Goal: Information Seeking & Learning: Learn about a topic

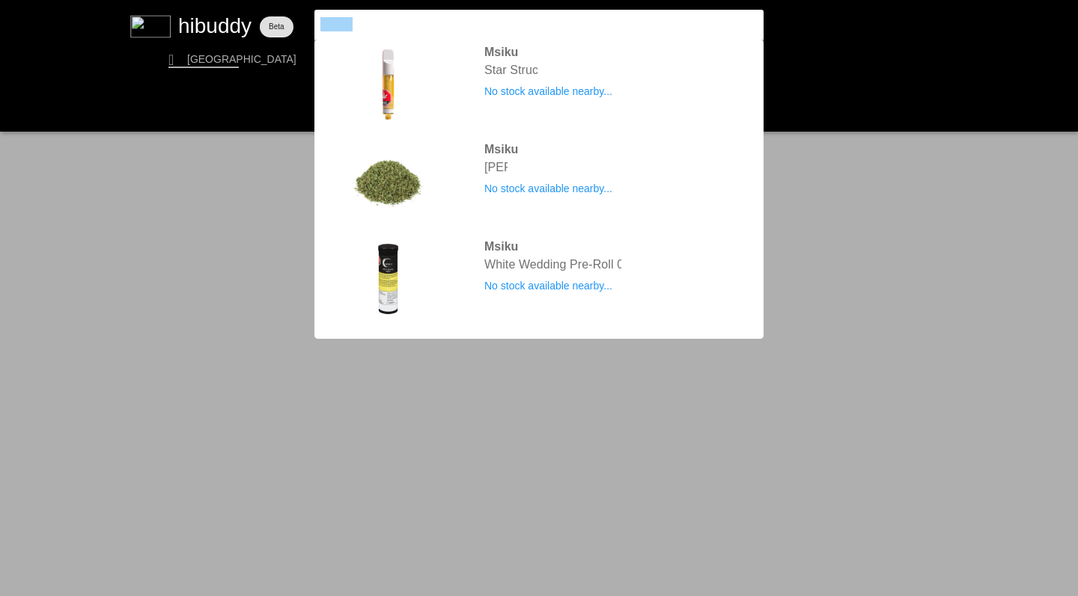
drag, startPoint x: 376, startPoint y: 25, endPoint x: 242, endPoint y: -1, distance: 135.8
click at [242, 0] on html "We are still in beta, look for the feedback button to let us know of any bugs o…" at bounding box center [539, 0] width 1078 height 0
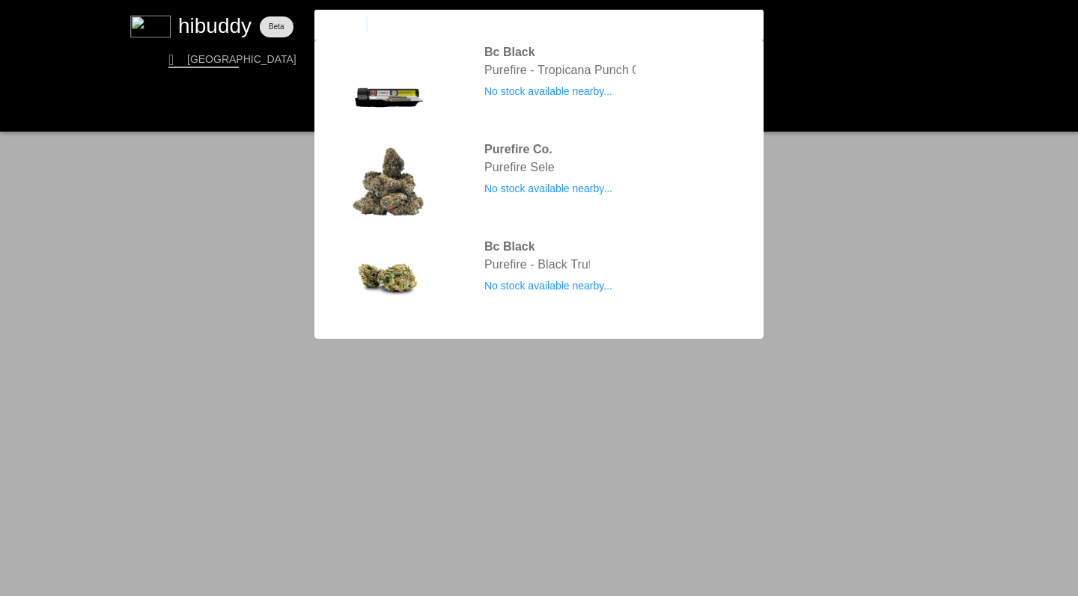
click at [406, 24] on input "pure fire msiku" at bounding box center [526, 24] width 412 height 14
type input "p"
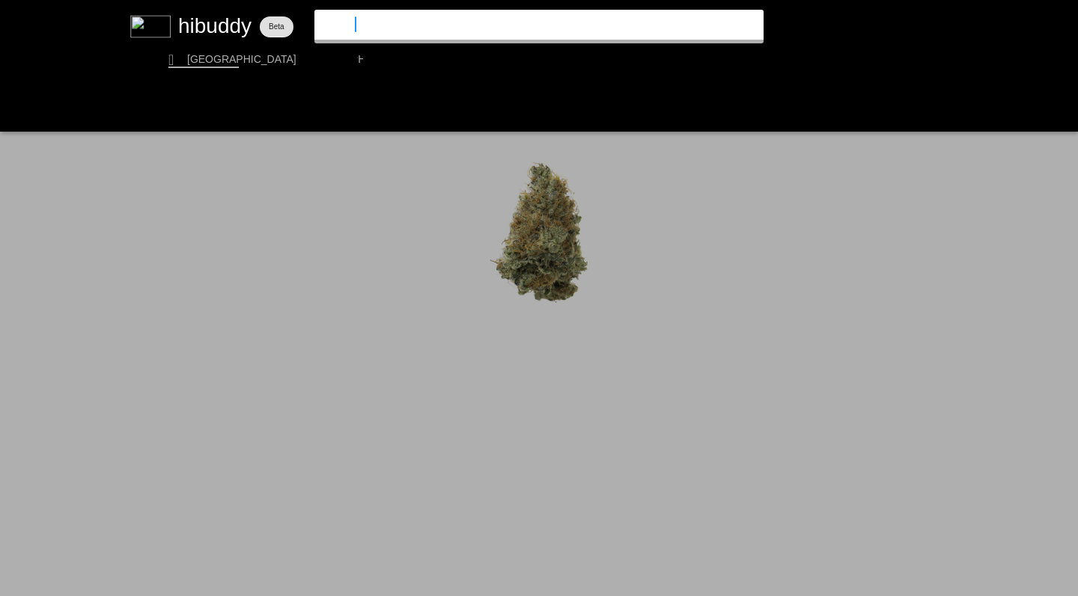
type input "cookies"
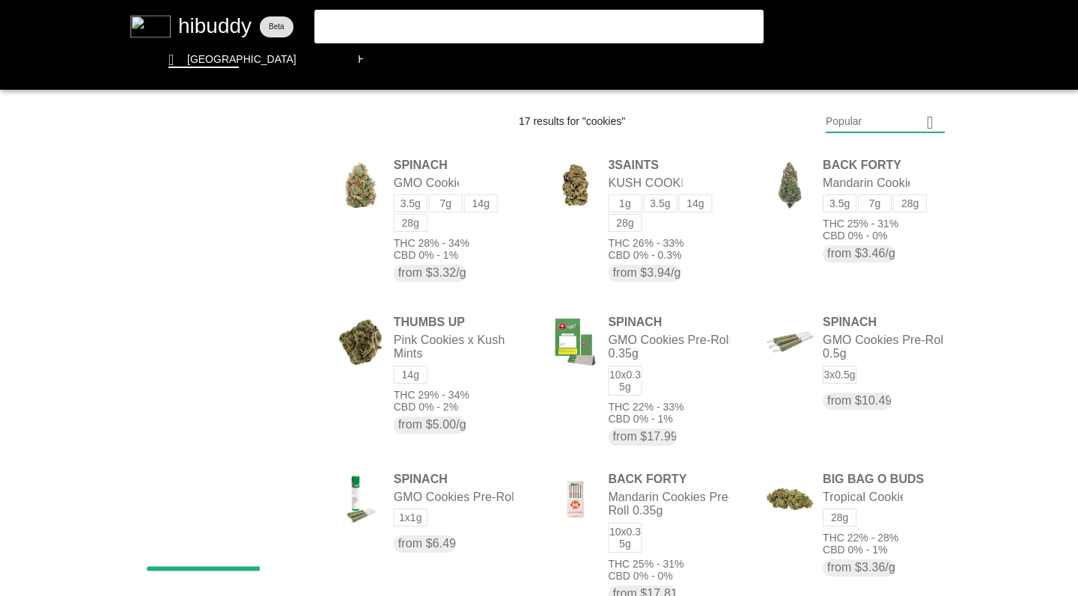
click at [834, 127] on flt-glass-pane at bounding box center [539, 298] width 1078 height 596
click at [839, 298] on flt-glass-pane at bounding box center [539, 298] width 1078 height 596
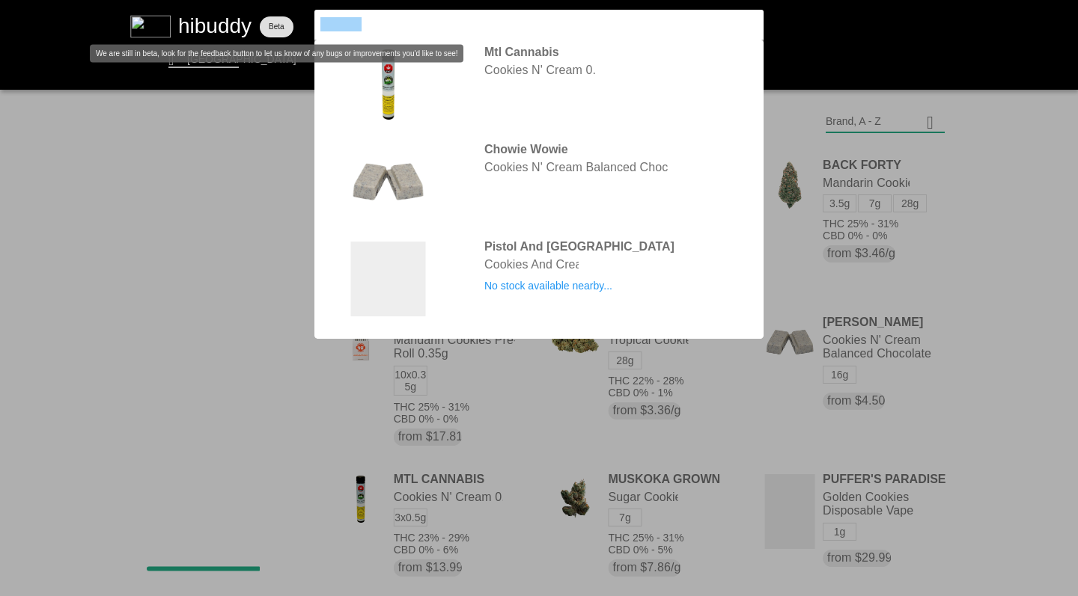
drag, startPoint x: 361, startPoint y: 25, endPoint x: 260, endPoint y: 14, distance: 100.9
click at [260, 14] on flt-glass-pane at bounding box center [539, 298] width 1078 height 596
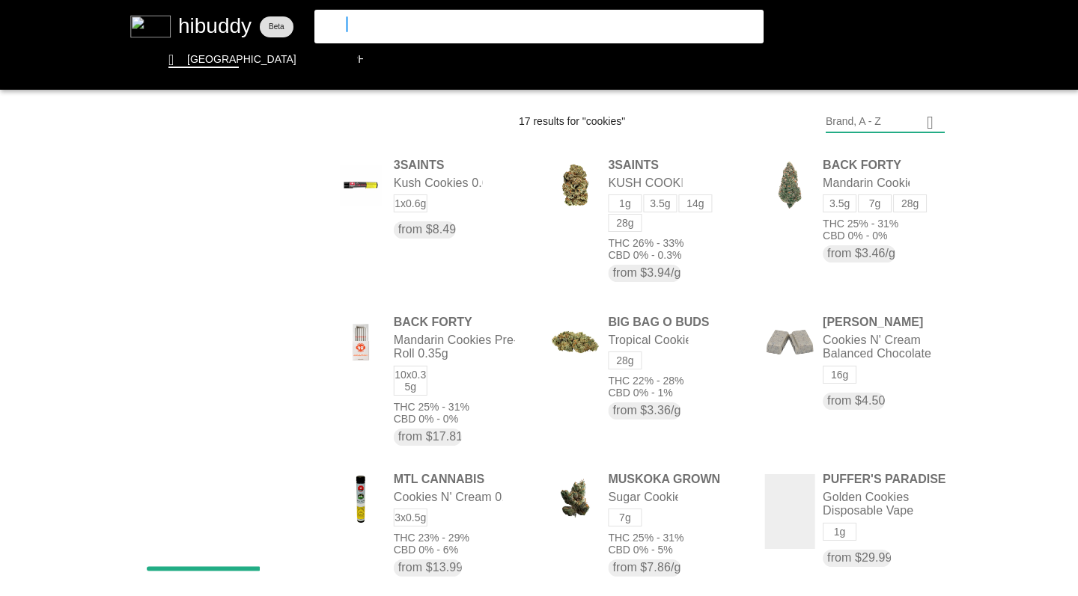
type input "pistol"
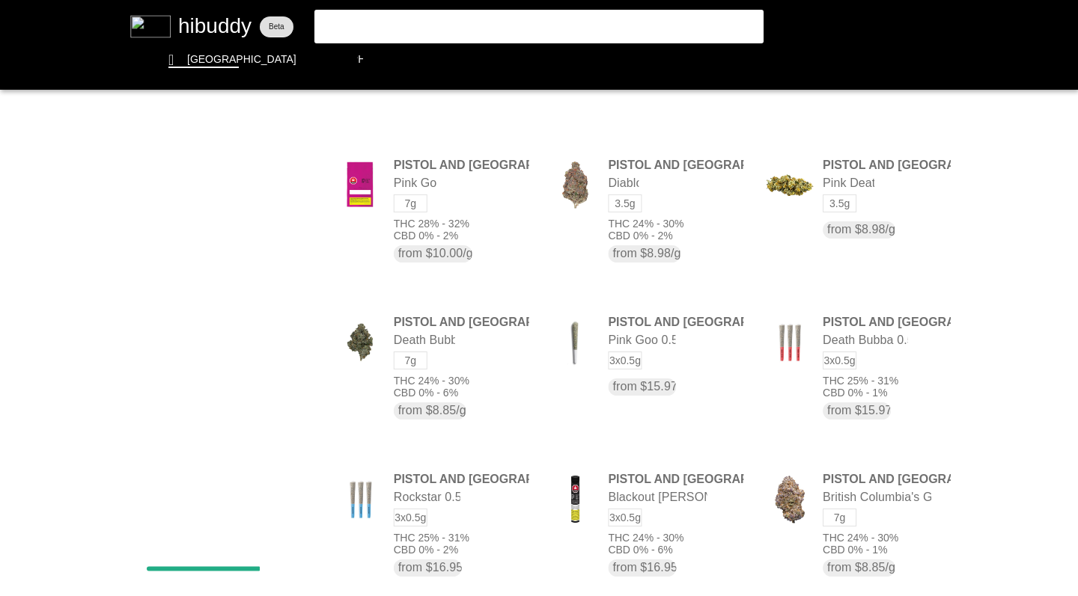
click at [858, 117] on flt-glass-pane at bounding box center [539, 298] width 1078 height 596
click at [840, 232] on flt-glass-pane at bounding box center [539, 298] width 1078 height 596
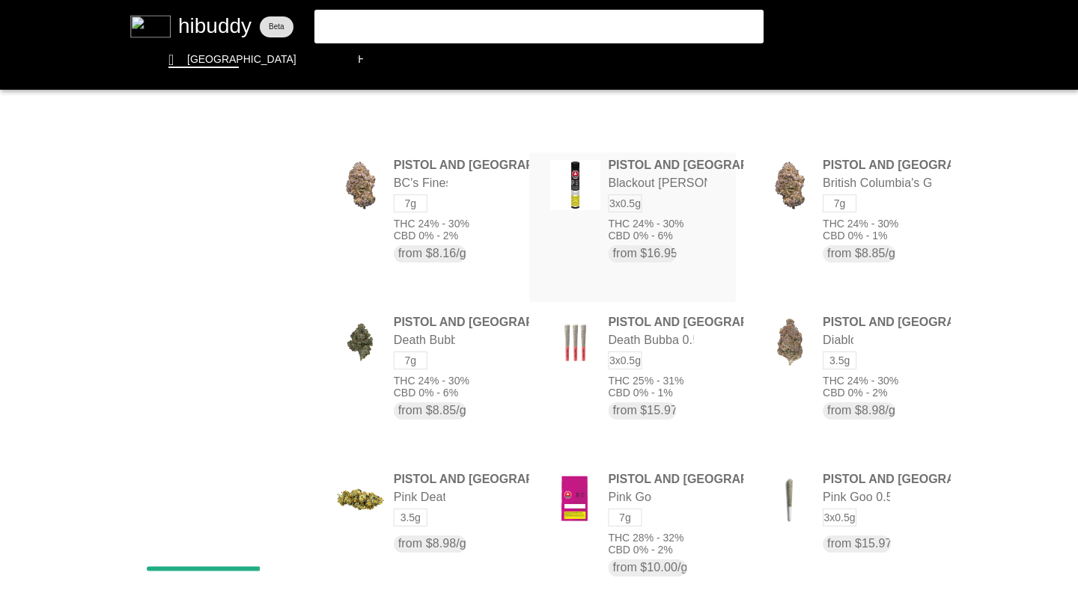
click at [690, 222] on flt-glass-pane at bounding box center [539, 298] width 1078 height 596
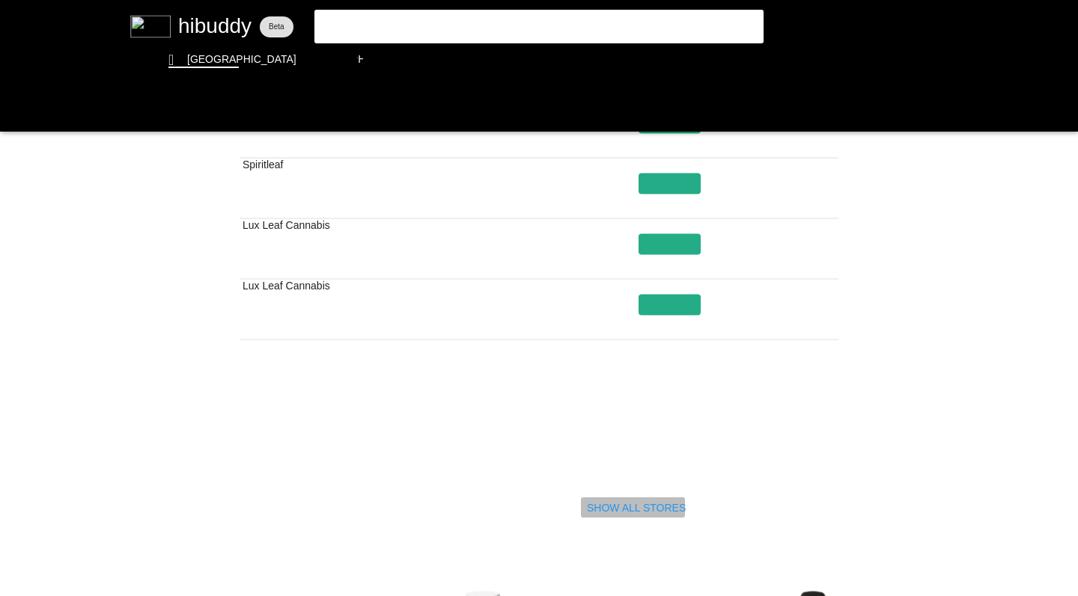
click at [612, 504] on flt-glass-pane at bounding box center [539, 298] width 1078 height 596
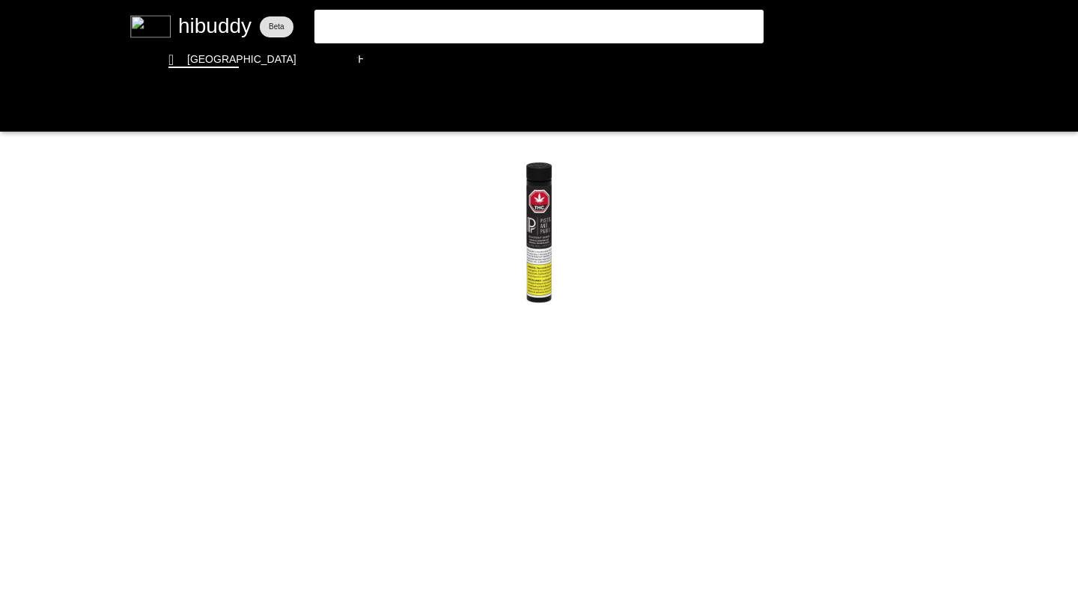
click at [364, 34] on flt-glass-pane at bounding box center [539, 298] width 1078 height 596
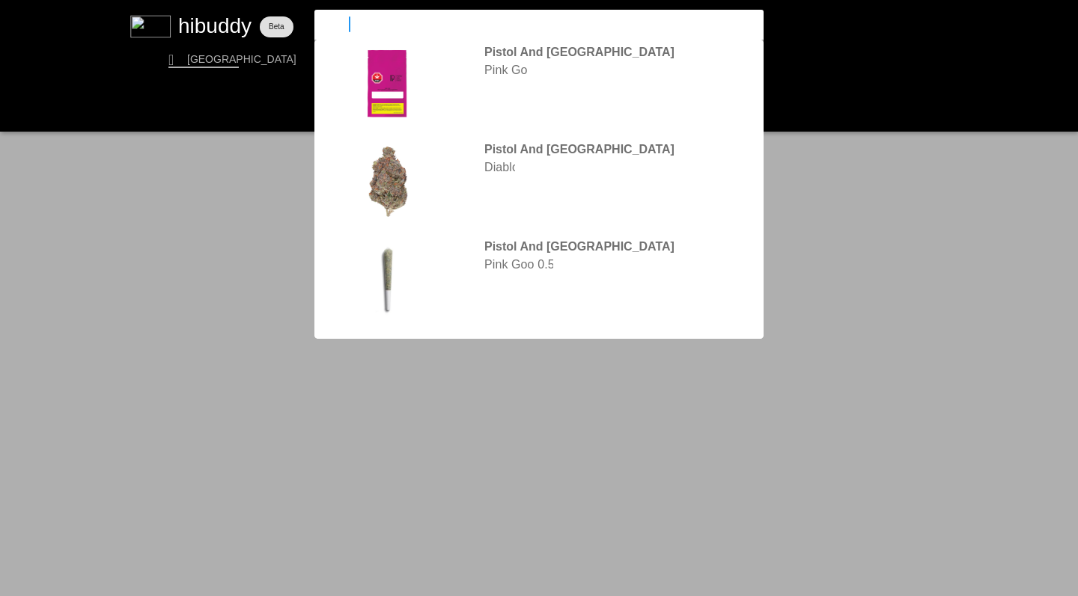
click at [364, 34] on flt-glass-pane at bounding box center [539, 298] width 1078 height 596
type input "p"
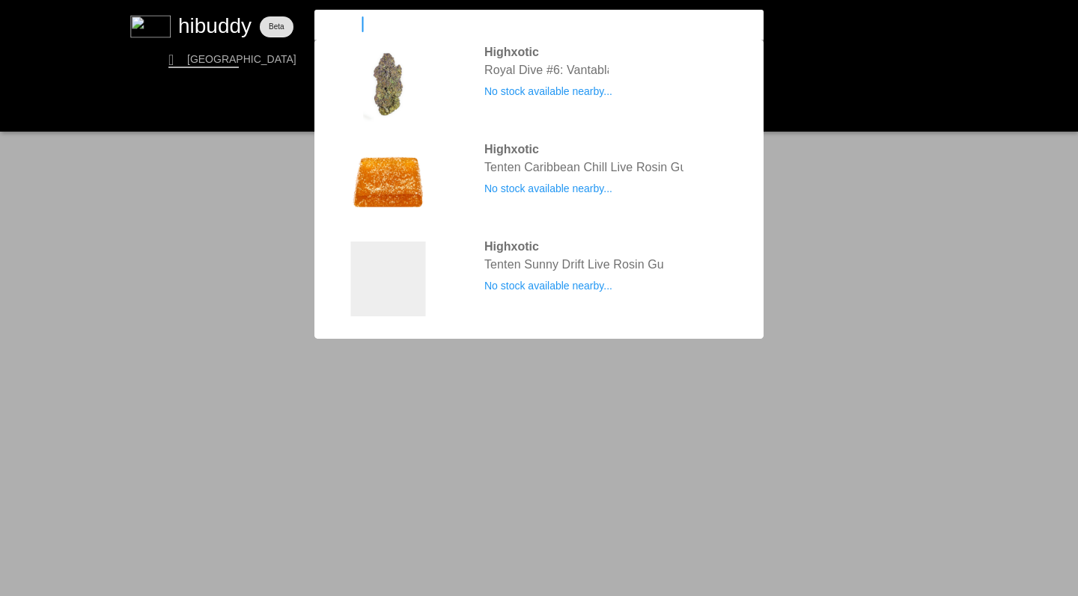
type input "highxotic"
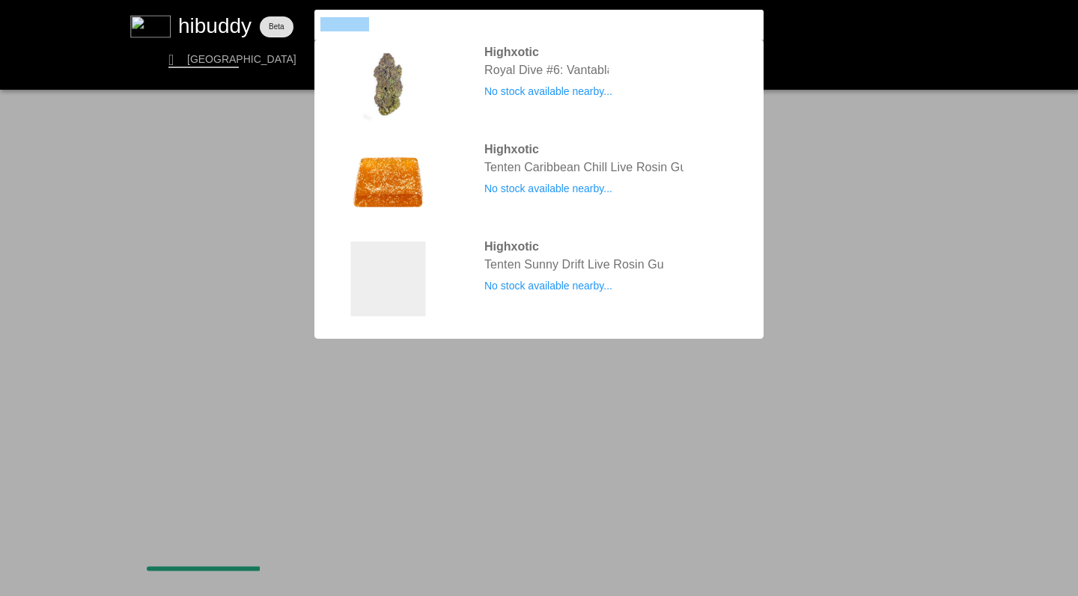
drag, startPoint x: 385, startPoint y: 30, endPoint x: 207, endPoint y: 2, distance: 180.3
click at [207, 2] on flt-glass-pane at bounding box center [539, 298] width 1078 height 596
type input "eastcann"
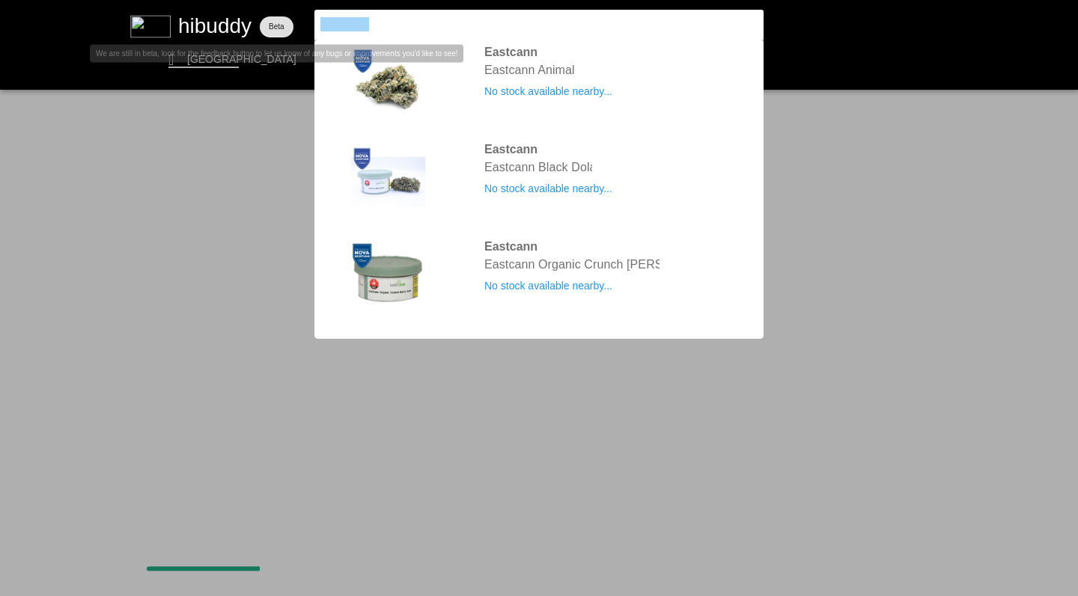
drag, startPoint x: 376, startPoint y: 23, endPoint x: 237, endPoint y: 10, distance: 139.8
click at [237, 10] on flt-glass-pane at bounding box center [539, 298] width 1078 height 596
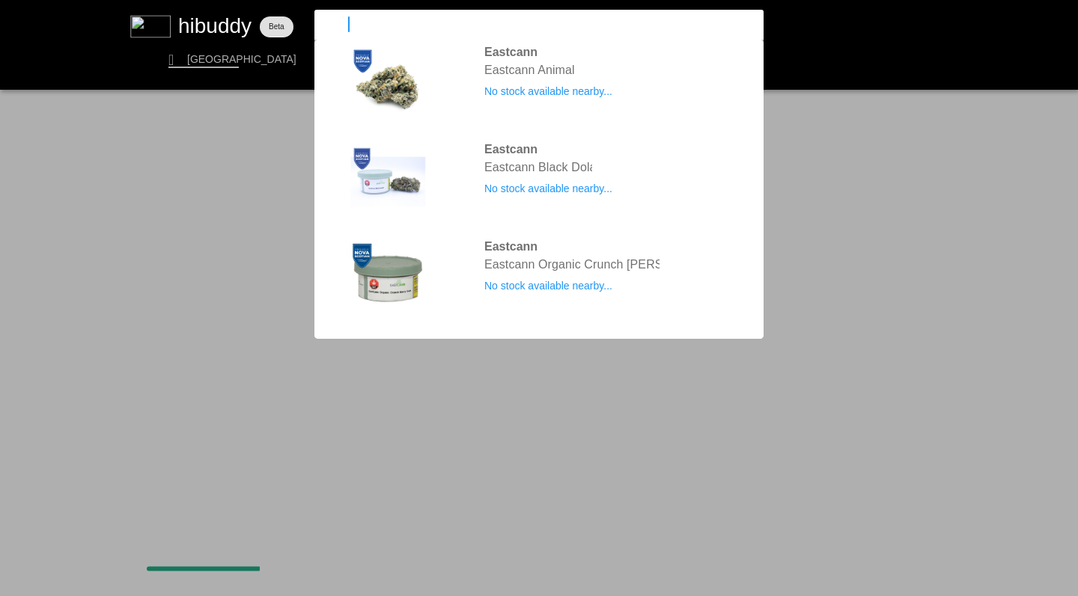
type input "four54"
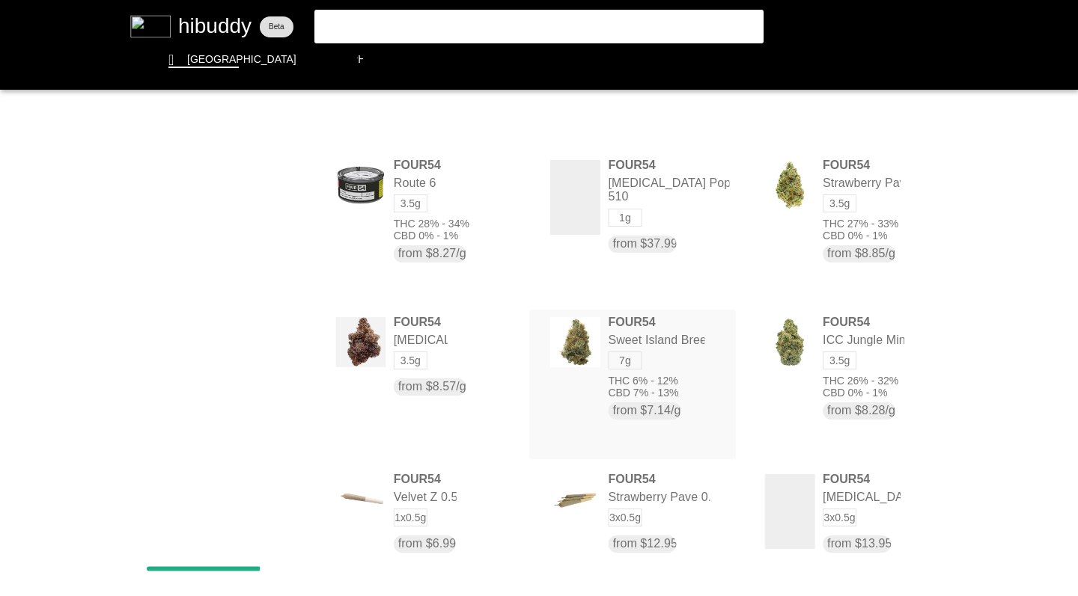
click at [608, 358] on flt-glass-pane at bounding box center [539, 298] width 1078 height 596
click at [561, 228] on flt-glass-pane at bounding box center [539, 298] width 1078 height 596
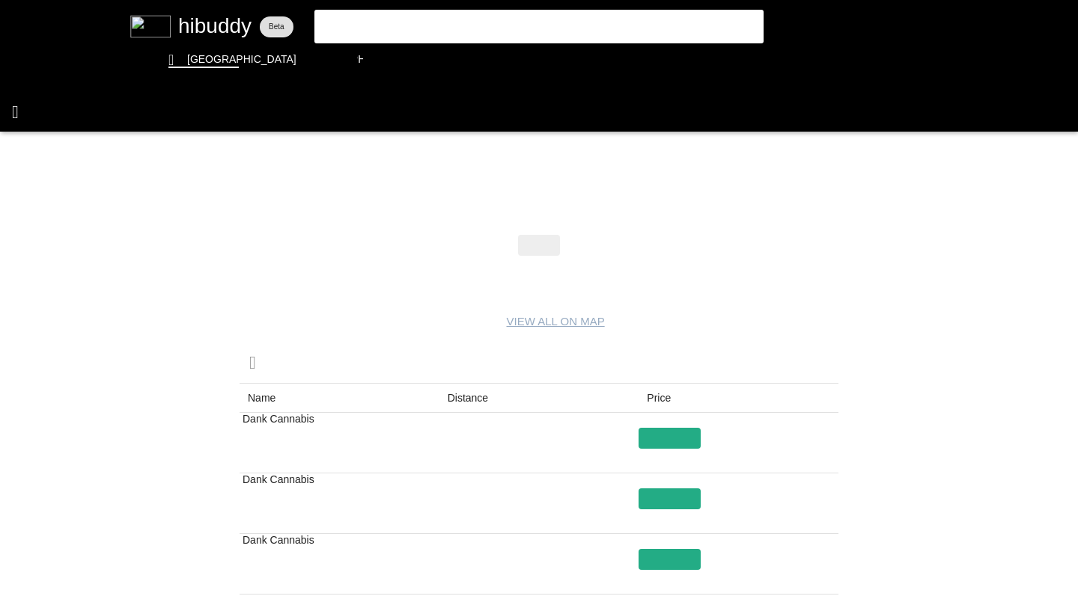
click at [13, 107] on flt-glass-pane at bounding box center [539, 298] width 1078 height 596
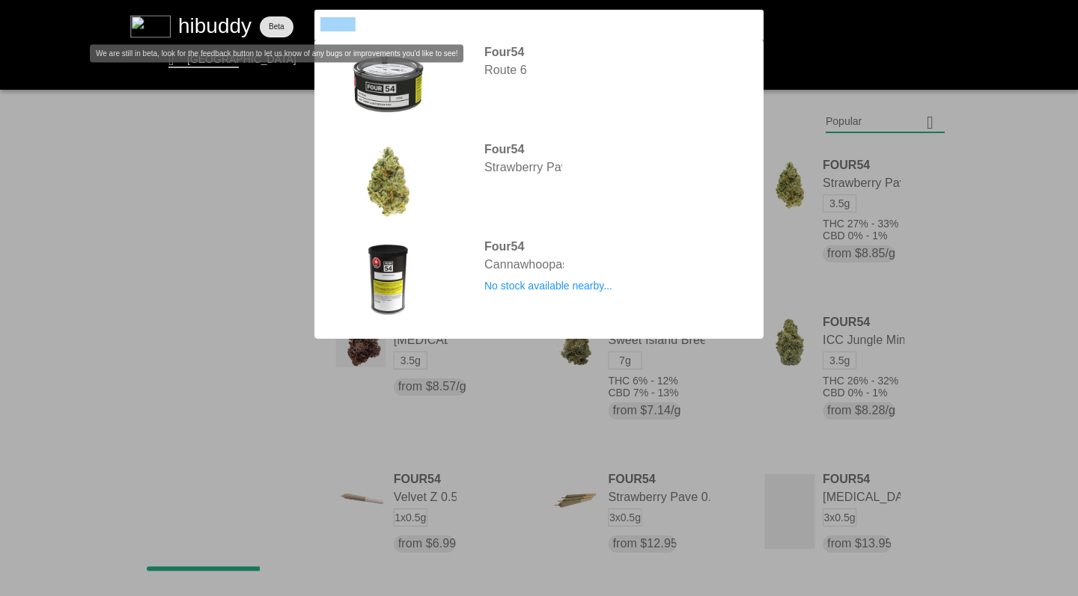
drag, startPoint x: 367, startPoint y: 26, endPoint x: 248, endPoint y: 16, distance: 119.5
click at [247, 16] on flt-glass-pane at bounding box center [539, 298] width 1078 height 596
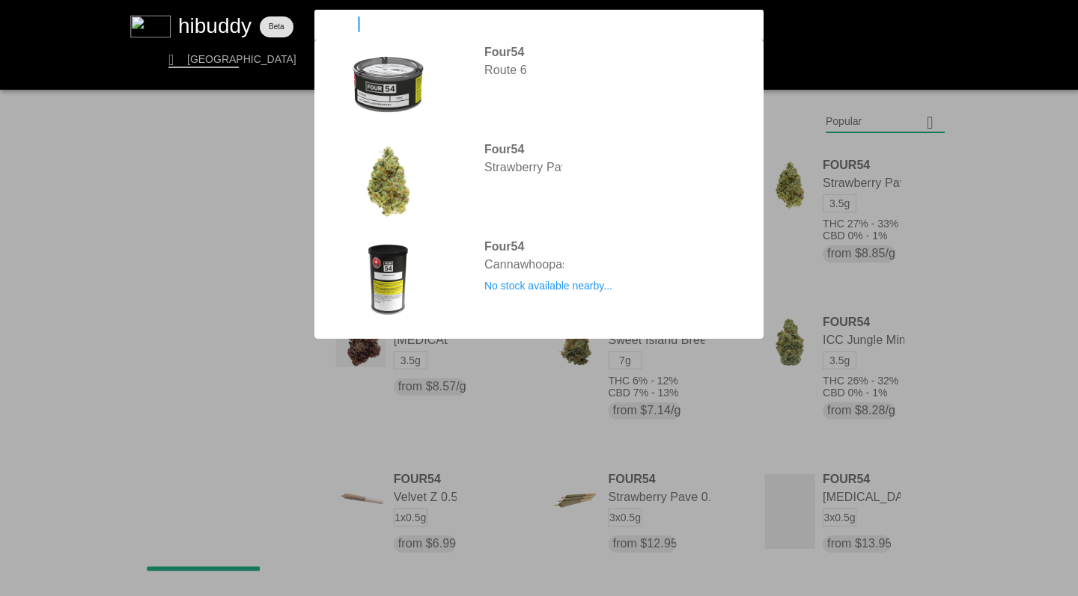
type input "wildcard"
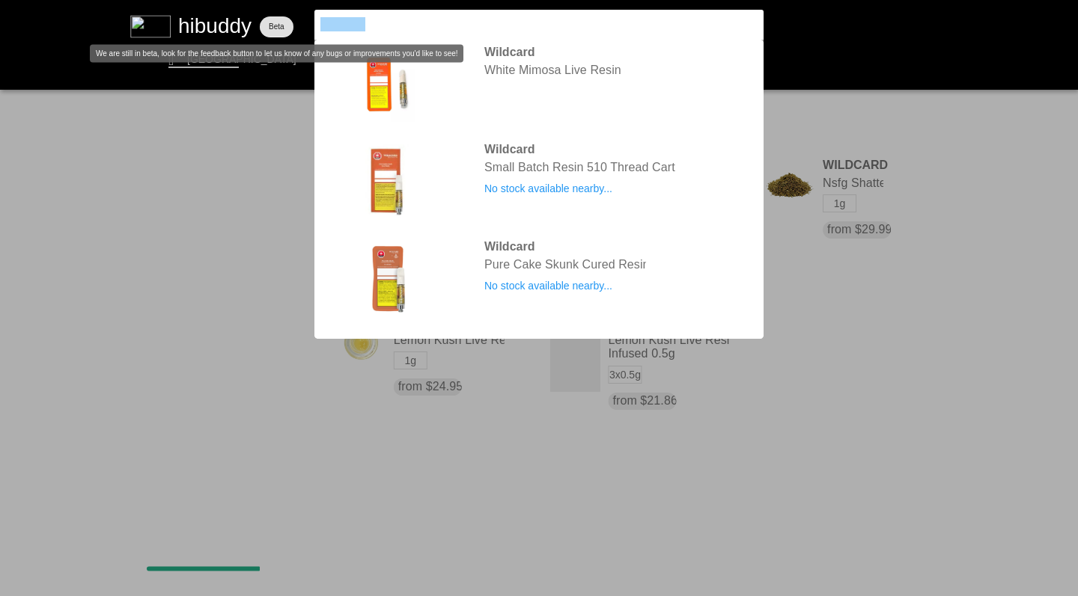
drag, startPoint x: 379, startPoint y: 21, endPoint x: 284, endPoint y: 15, distance: 96.0
click at [283, 16] on flt-glass-pane at bounding box center [539, 298] width 1078 height 596
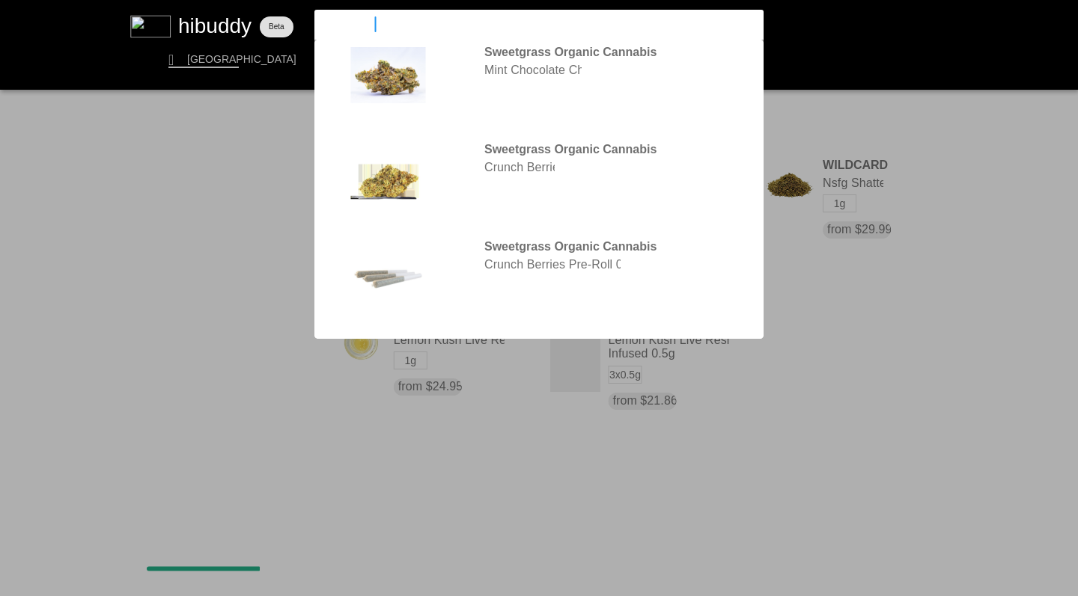
type input "sweetgrass"
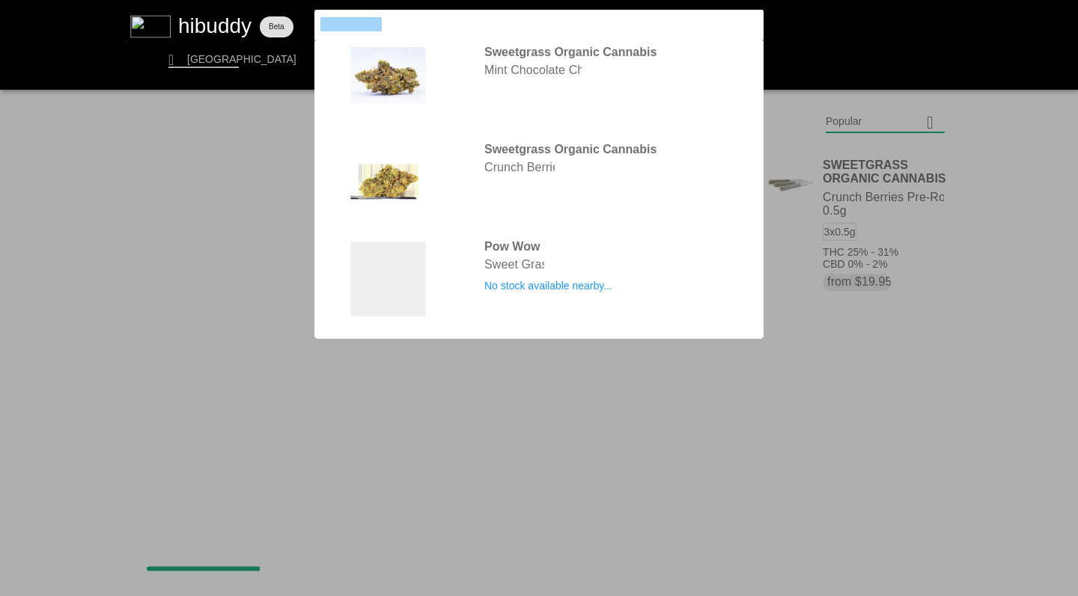
drag, startPoint x: 403, startPoint y: 29, endPoint x: 241, endPoint y: 14, distance: 162.3
click at [241, 14] on flt-glass-pane at bounding box center [539, 298] width 1078 height 596
type input "uncommon"
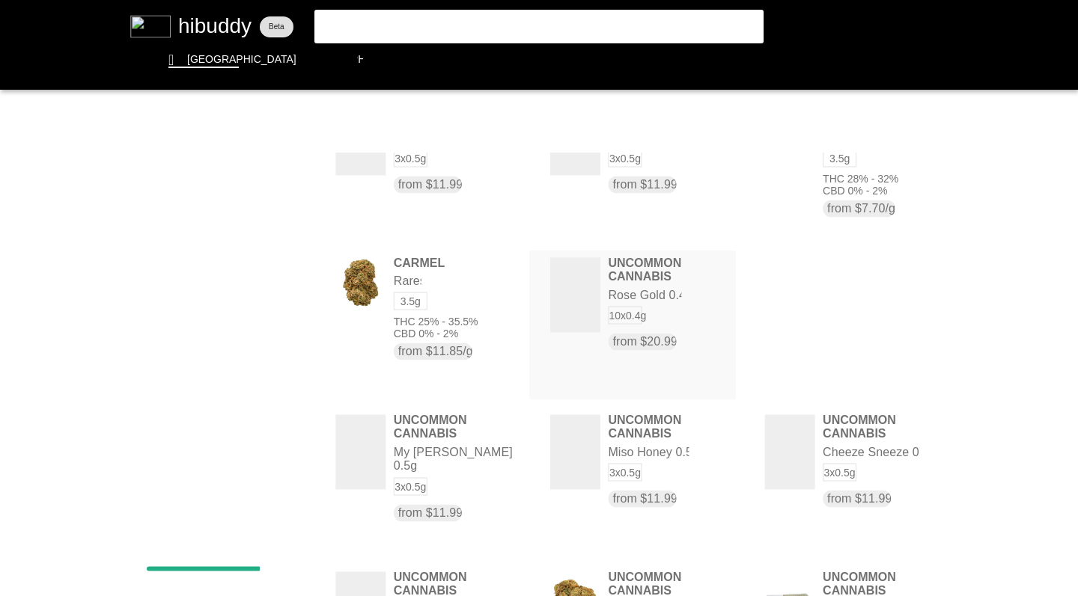
click at [586, 302] on flt-glass-pane at bounding box center [539, 298] width 1078 height 596
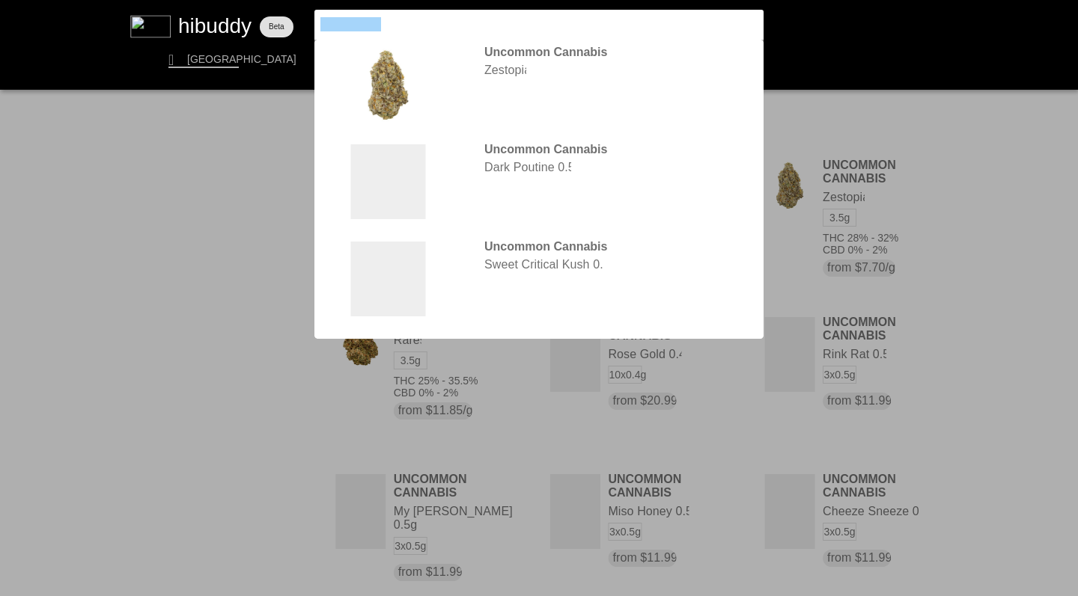
drag, startPoint x: 401, startPoint y: 24, endPoint x: 261, endPoint y: 9, distance: 140.7
click at [261, 9] on flt-glass-pane at bounding box center [539, 298] width 1078 height 596
type input "sugr"
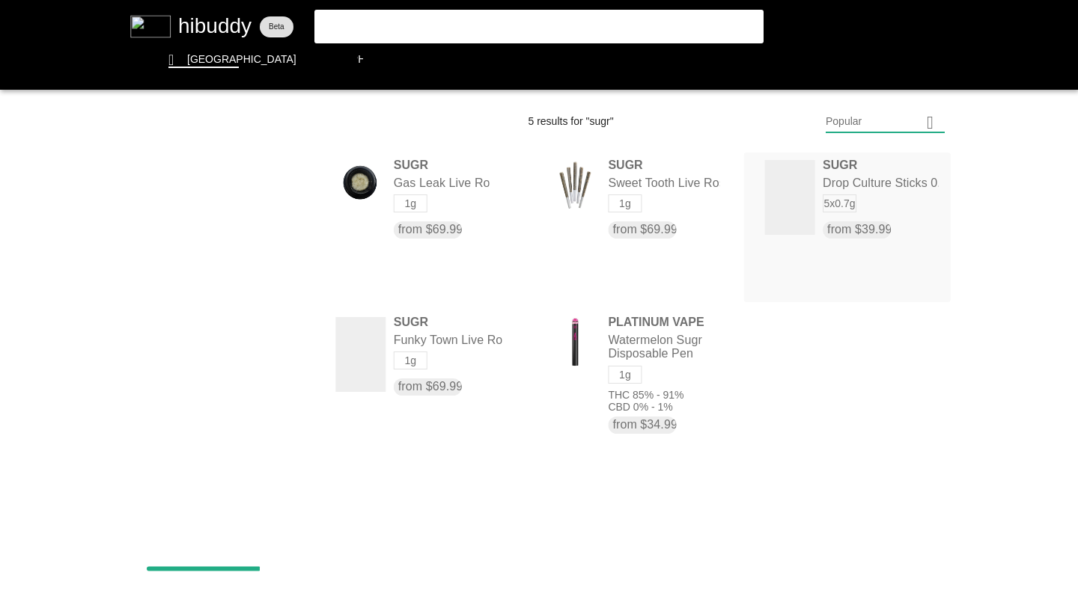
click at [797, 205] on flt-glass-pane at bounding box center [539, 298] width 1078 height 596
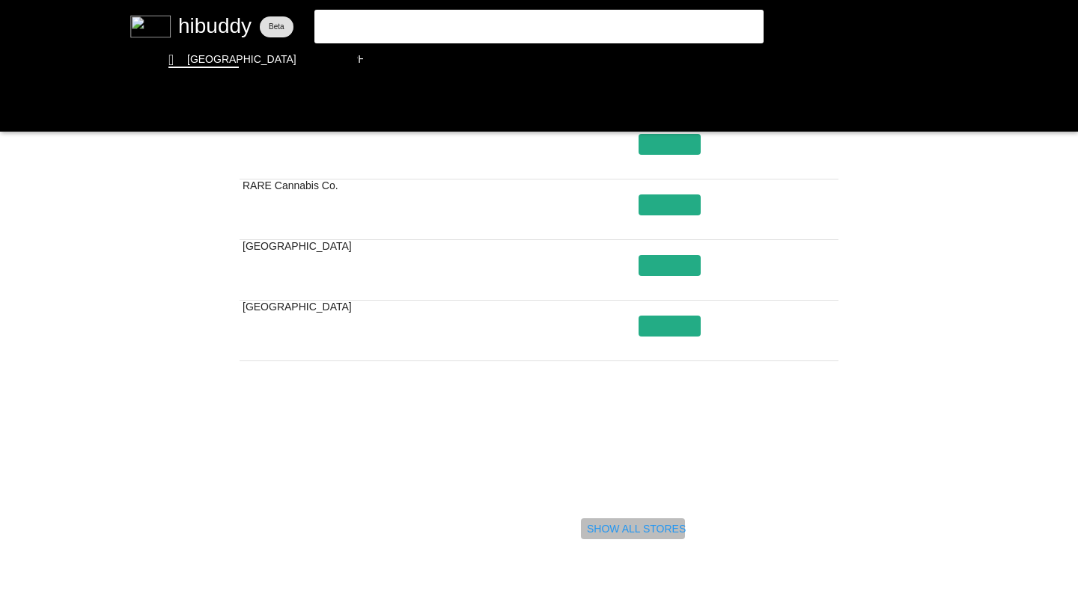
click at [645, 527] on flt-glass-pane at bounding box center [539, 298] width 1078 height 596
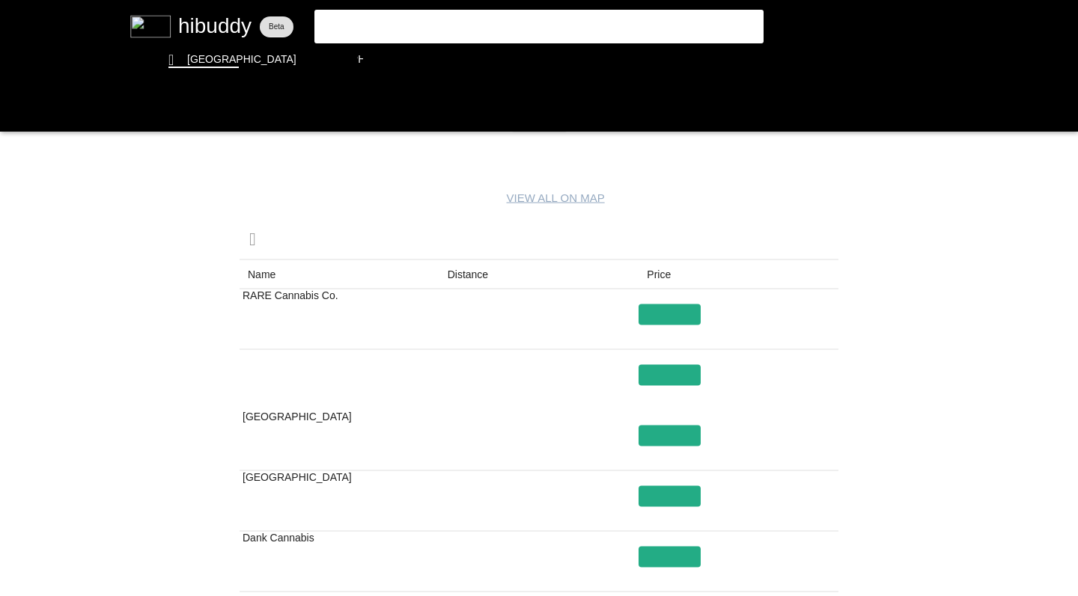
click at [17, 109] on flt-glass-pane at bounding box center [539, 298] width 1078 height 596
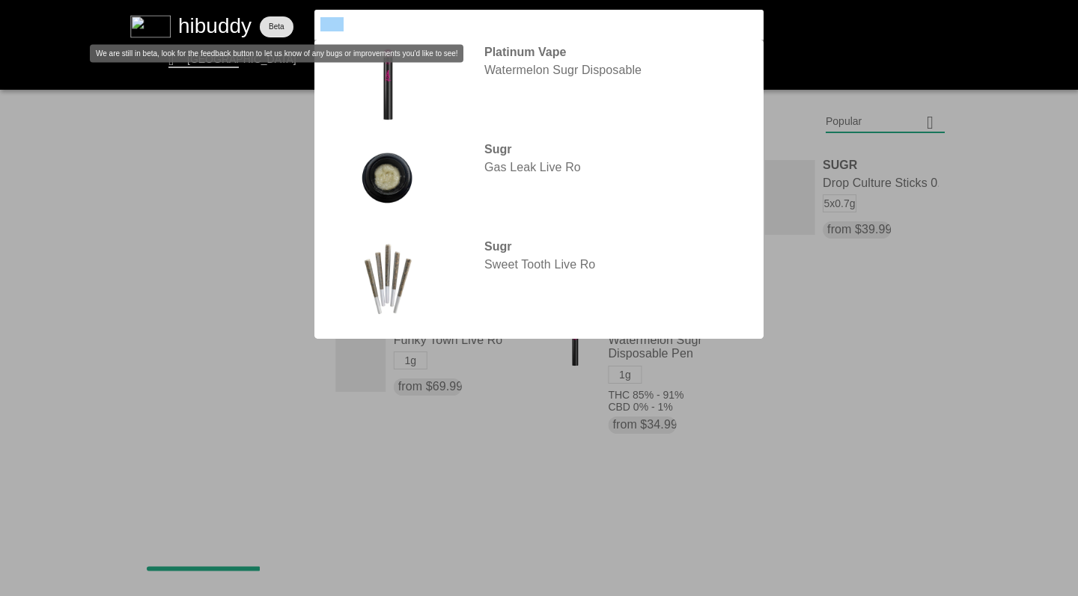
drag, startPoint x: 349, startPoint y: 26, endPoint x: 261, endPoint y: 19, distance: 87.9
click at [261, 19] on flt-glass-pane at bounding box center [539, 298] width 1078 height 596
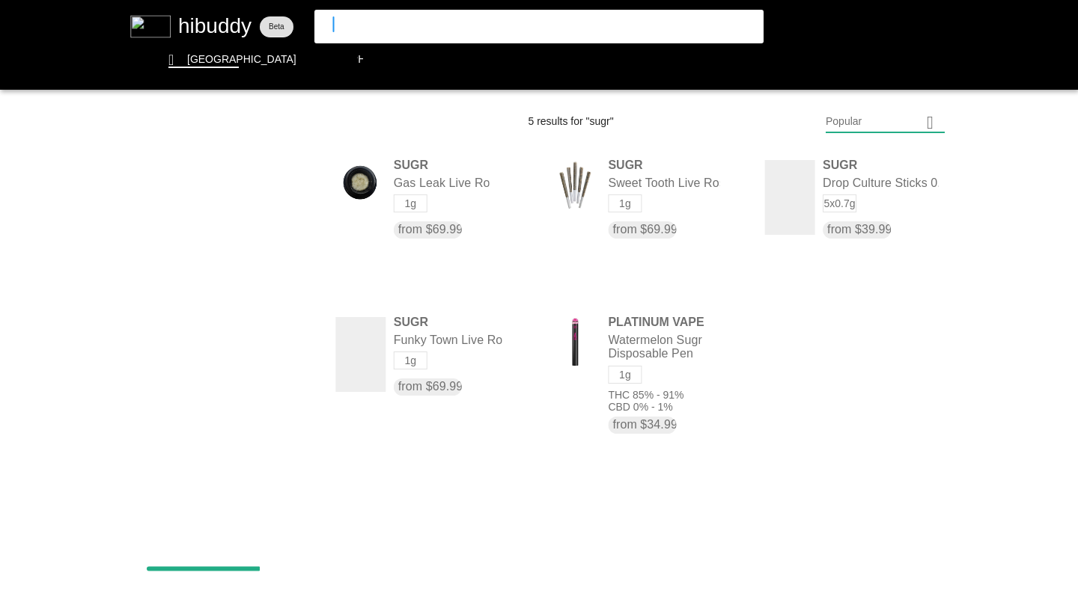
type input "sitka"
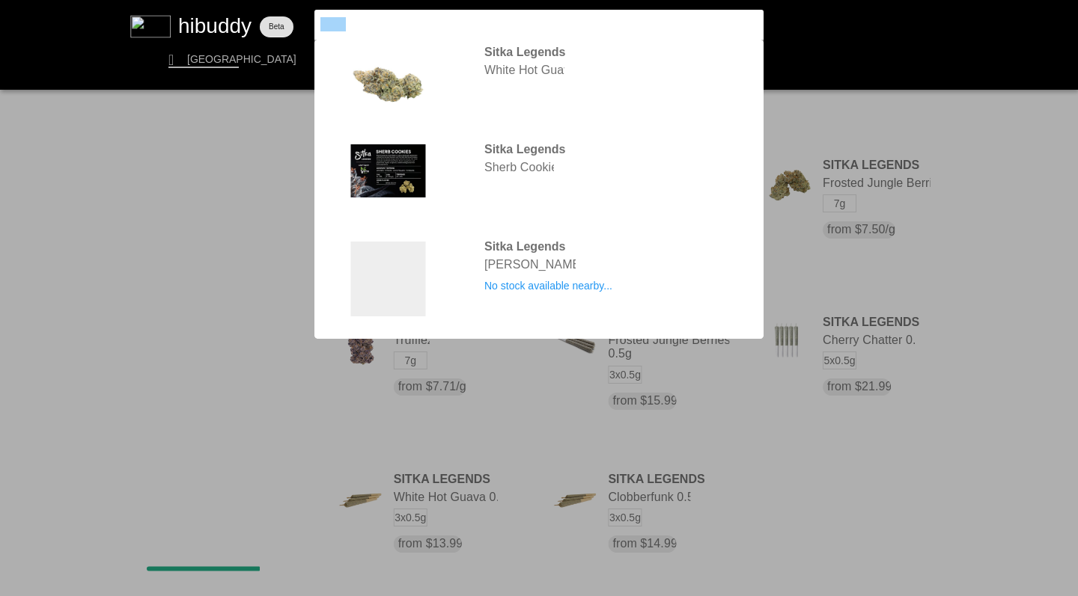
drag, startPoint x: 364, startPoint y: 21, endPoint x: 303, endPoint y: 20, distance: 61.4
click at [302, 20] on flt-glass-pane at bounding box center [539, 298] width 1078 height 596
type input "simply"
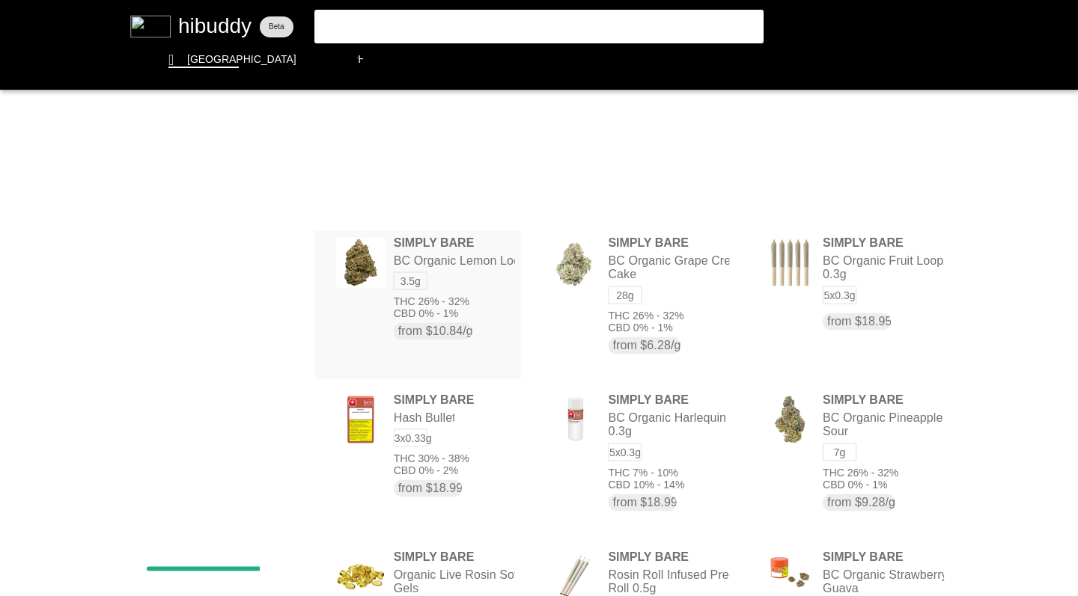
click at [445, 264] on flt-glass-pane at bounding box center [539, 298] width 1078 height 596
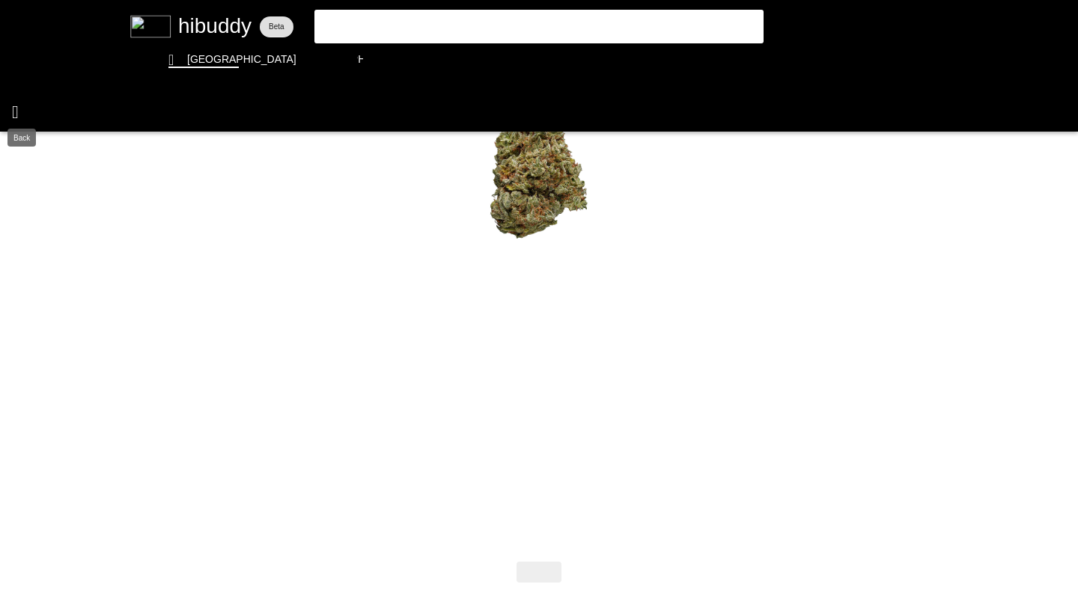
click at [14, 107] on flt-glass-pane at bounding box center [539, 298] width 1078 height 596
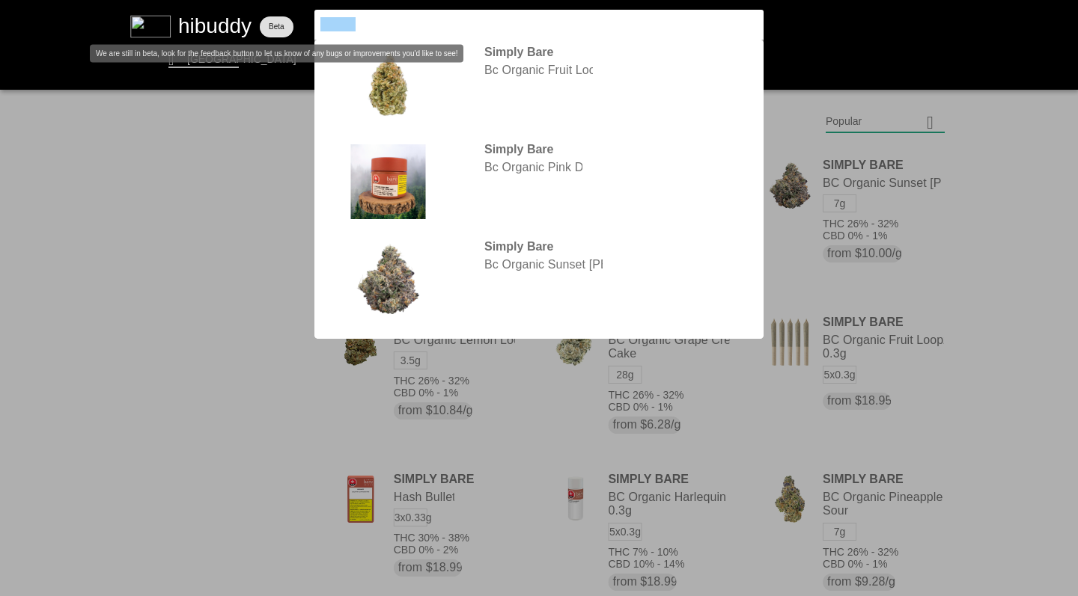
drag, startPoint x: 378, startPoint y: 24, endPoint x: 276, endPoint y: 22, distance: 101.8
click at [276, 22] on flt-glass-pane at bounding box center [539, 298] width 1078 height 596
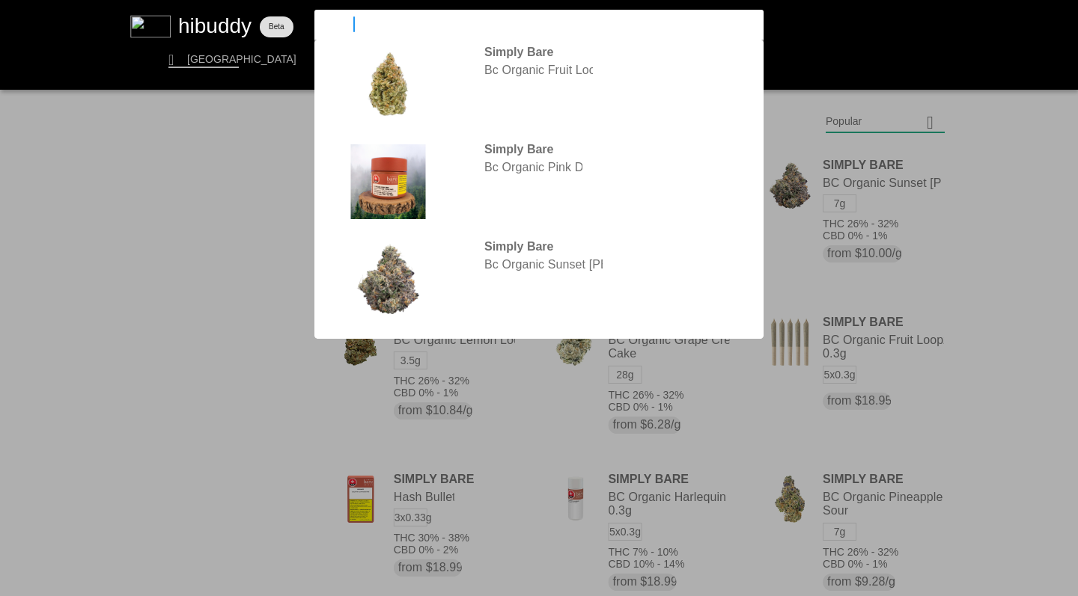
type input "carmel"
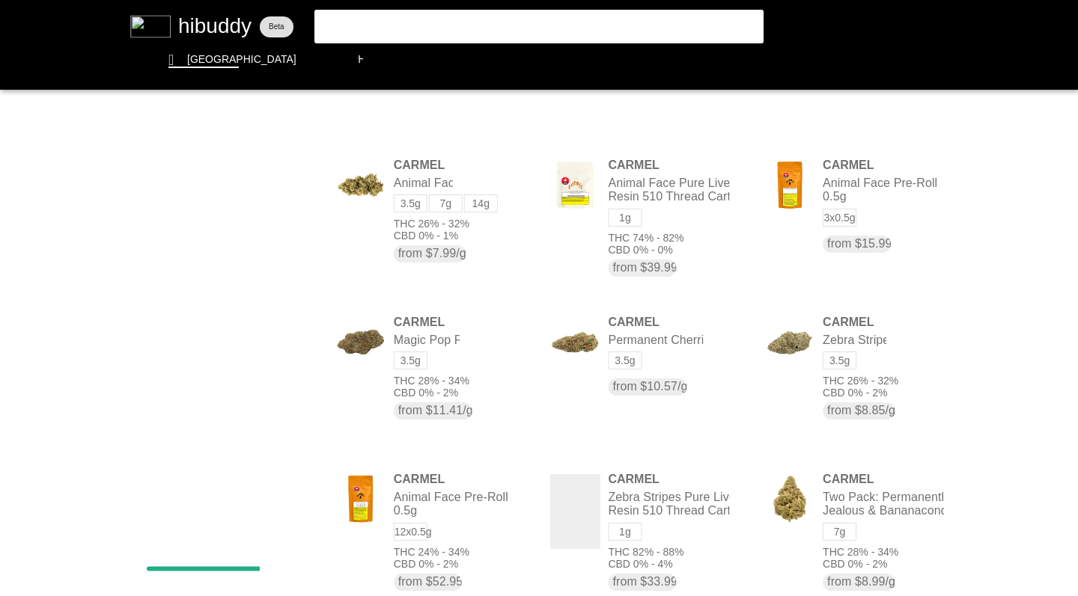
click at [846, 123] on flt-glass-pane at bounding box center [539, 298] width 1078 height 596
click at [842, 232] on flt-glass-pane at bounding box center [539, 298] width 1078 height 596
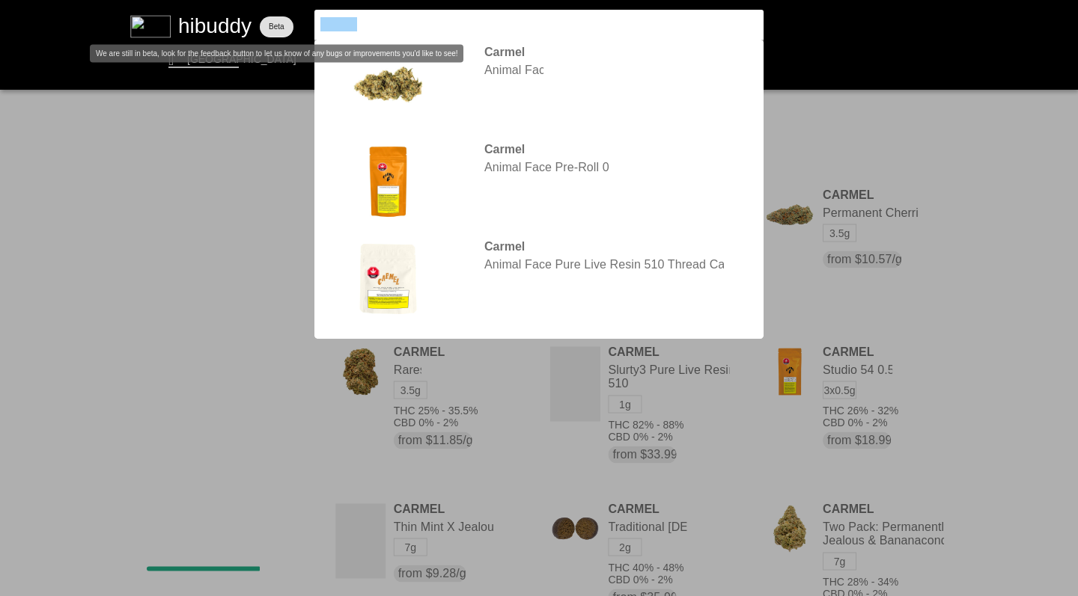
drag, startPoint x: 369, startPoint y: 28, endPoint x: 258, endPoint y: -10, distance: 116.9
click at [258, 0] on html "We are still in beta, look for the feedback button to let us know of any bugs o…" at bounding box center [539, 0] width 1078 height 0
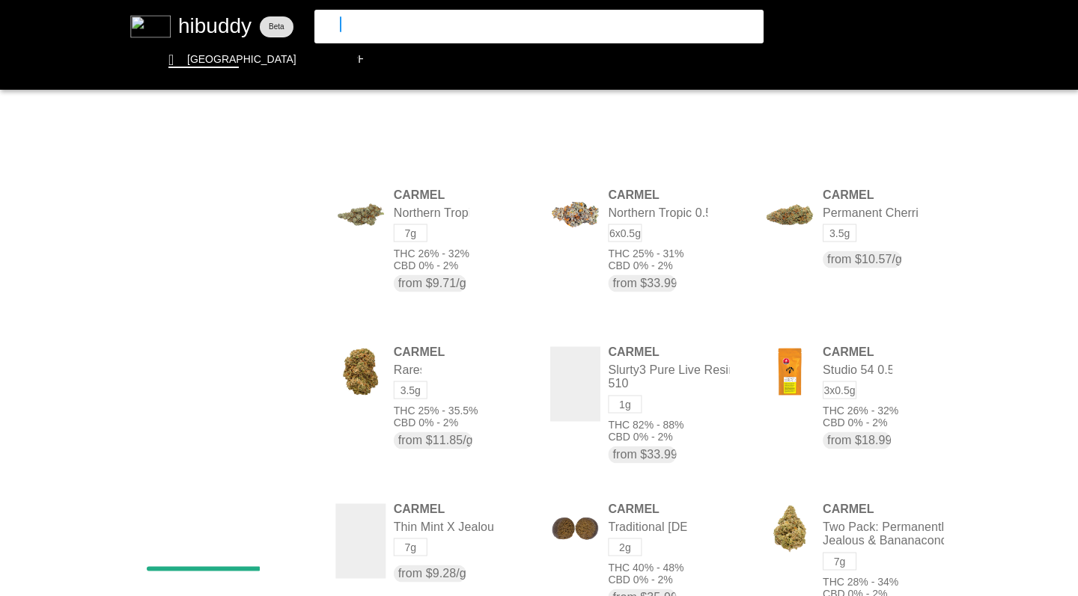
type input "1964carmel"
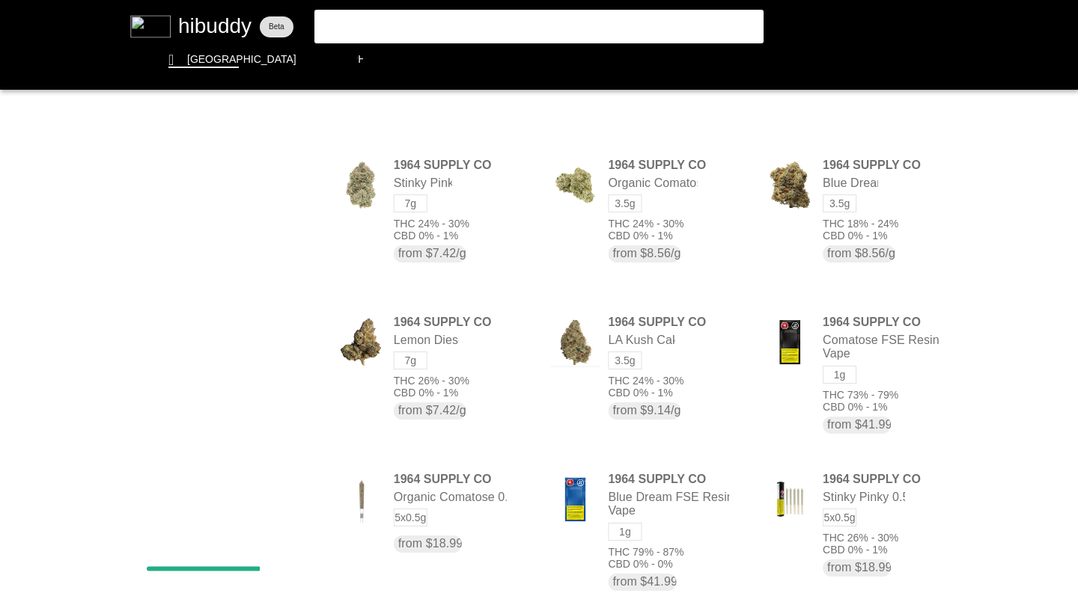
click at [395, 25] on flt-glass-pane at bounding box center [539, 298] width 1078 height 596
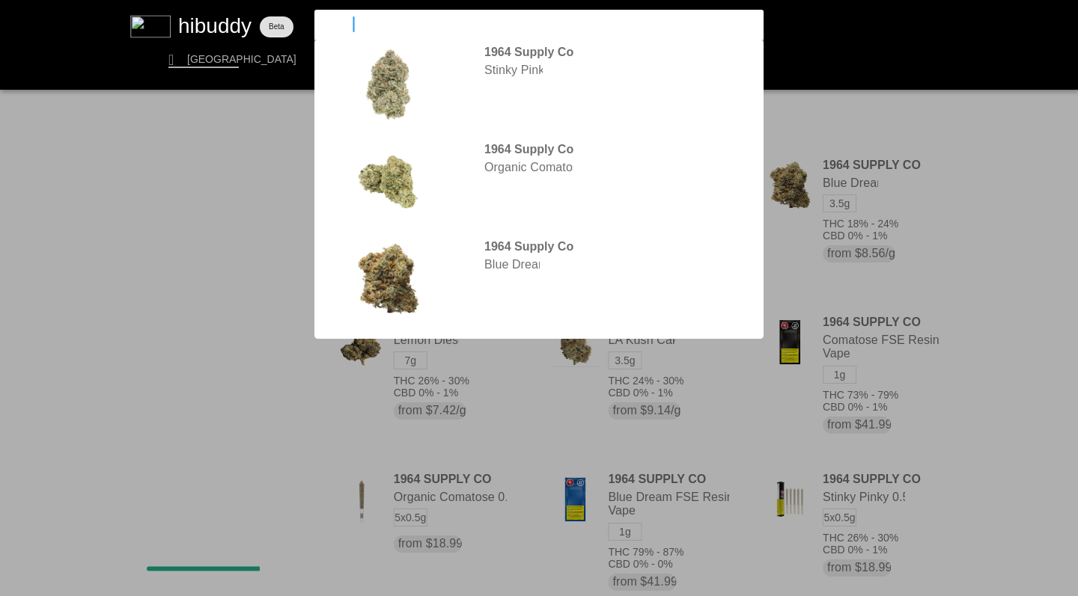
type input "1964"
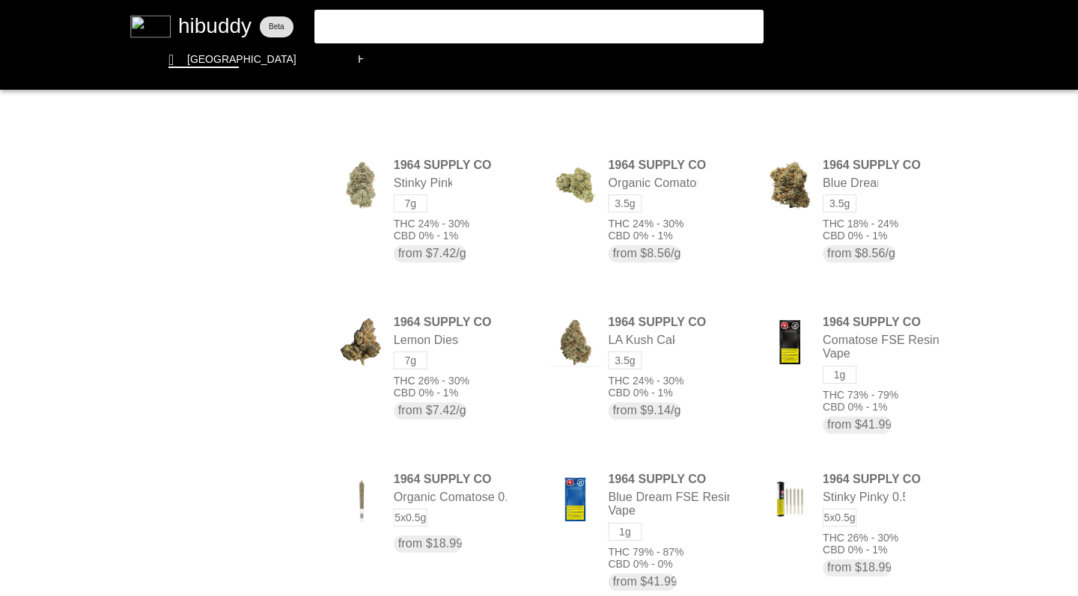
click at [841, 129] on flt-glass-pane at bounding box center [539, 298] width 1078 height 596
click at [835, 232] on flt-glass-pane at bounding box center [539, 298] width 1078 height 596
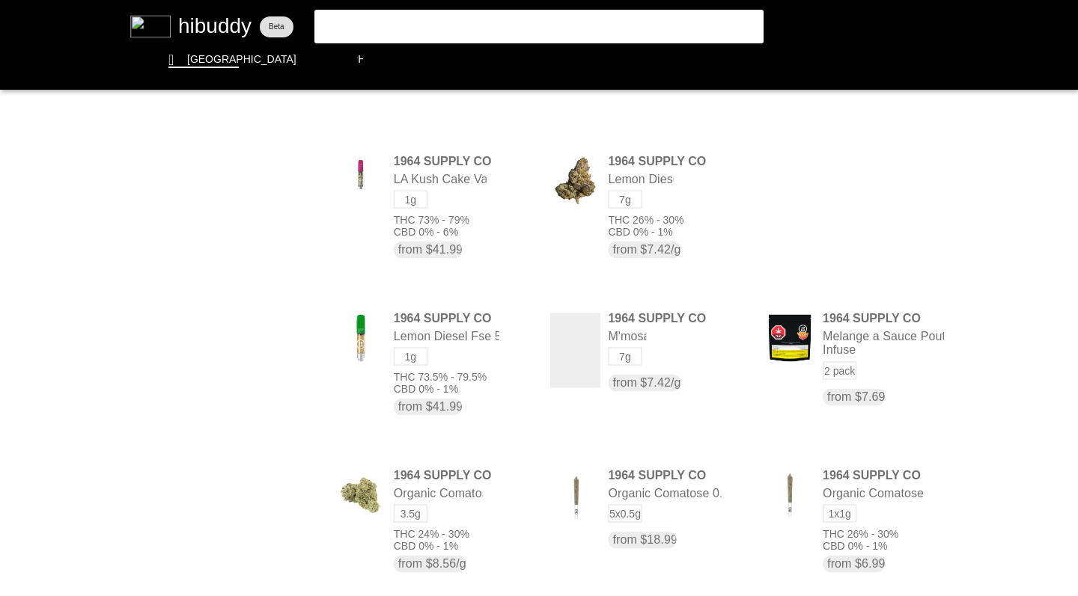
click at [905, 200] on flt-glass-pane at bounding box center [539, 298] width 1078 height 596
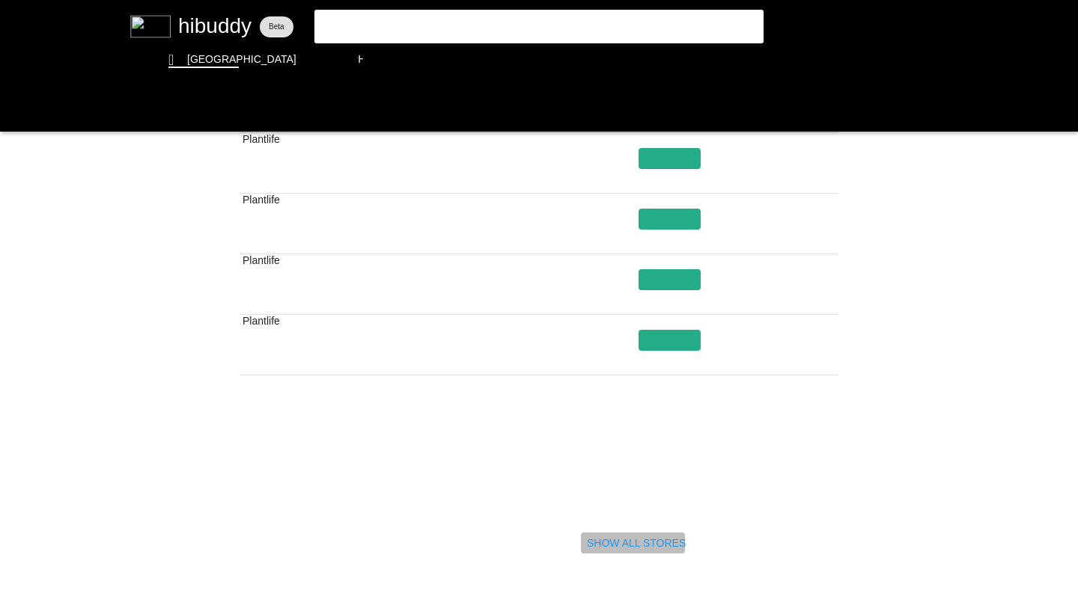
click at [614, 545] on flt-glass-pane at bounding box center [539, 298] width 1078 height 596
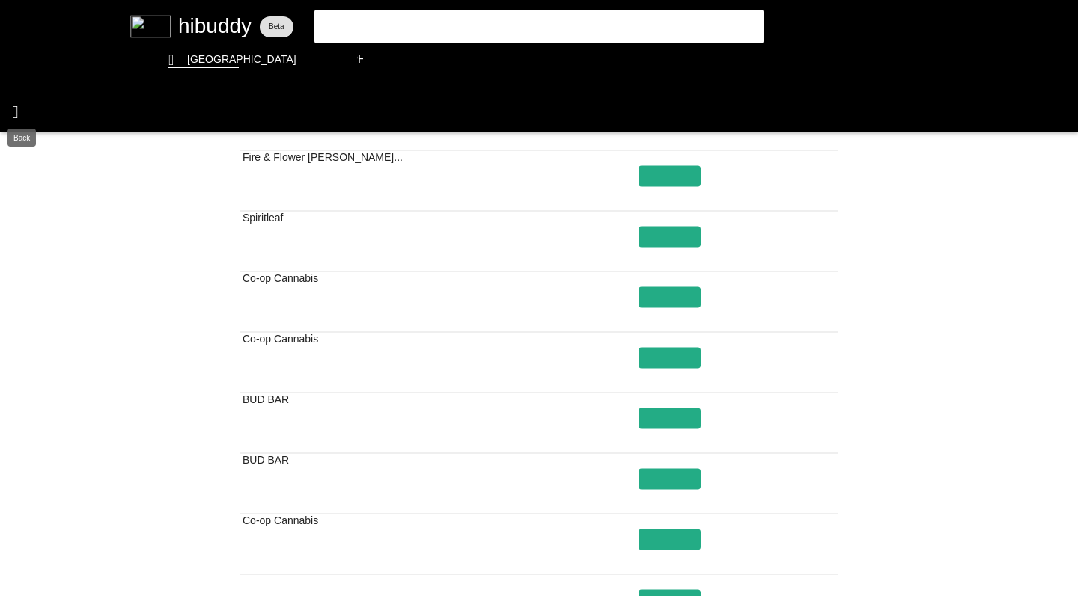
click at [15, 109] on flt-glass-pane at bounding box center [539, 298] width 1078 height 596
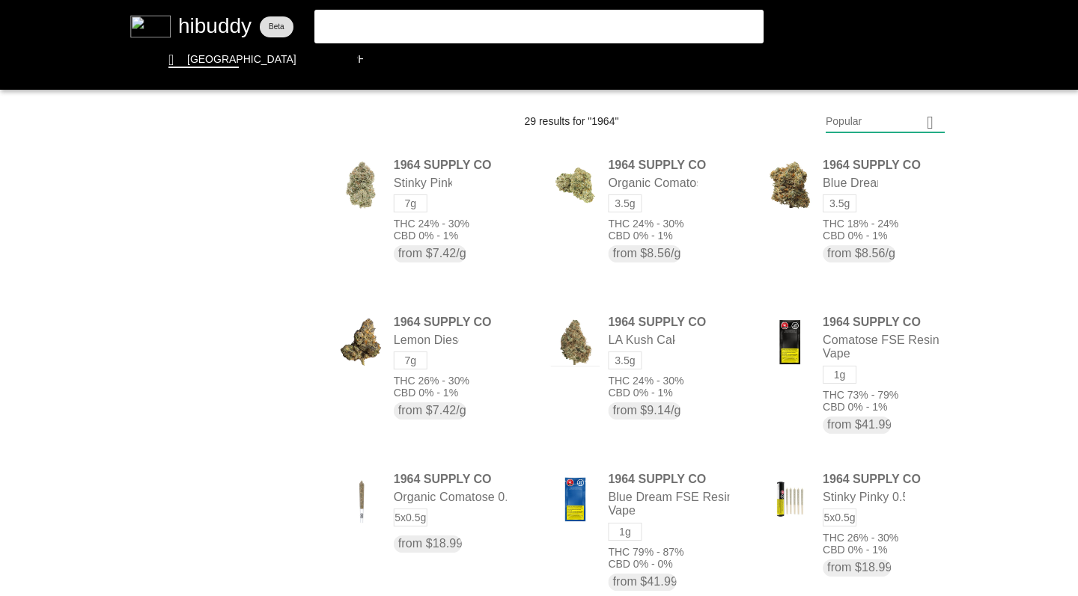
click at [844, 118] on flt-glass-pane at bounding box center [539, 298] width 1078 height 596
click at [846, 229] on flt-glass-pane at bounding box center [539, 298] width 1078 height 596
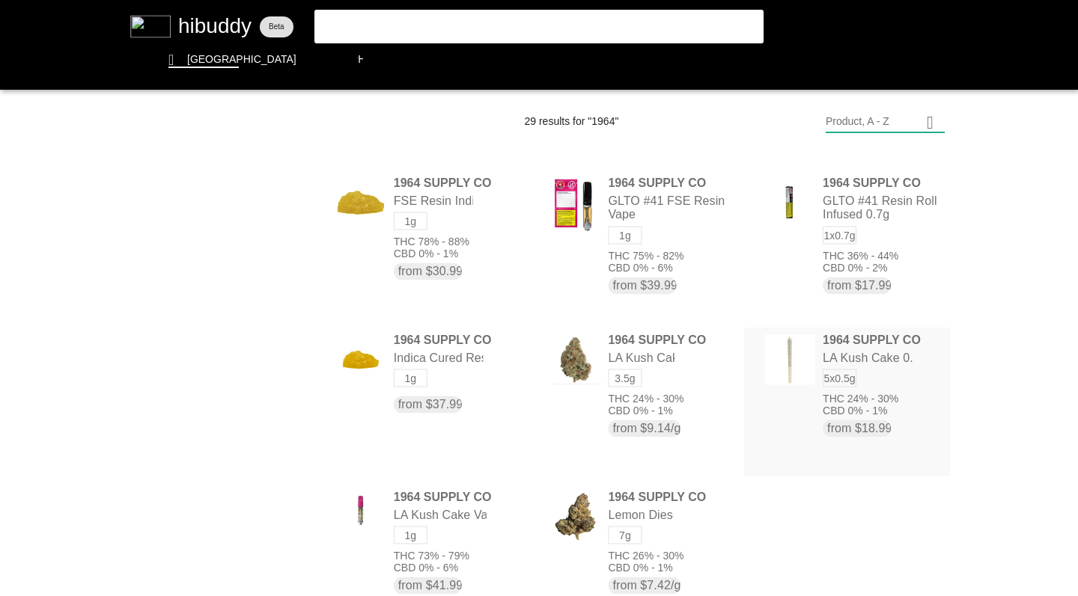
click at [843, 397] on flt-glass-pane at bounding box center [539, 298] width 1078 height 596
